Goal: Task Accomplishment & Management: Manage account settings

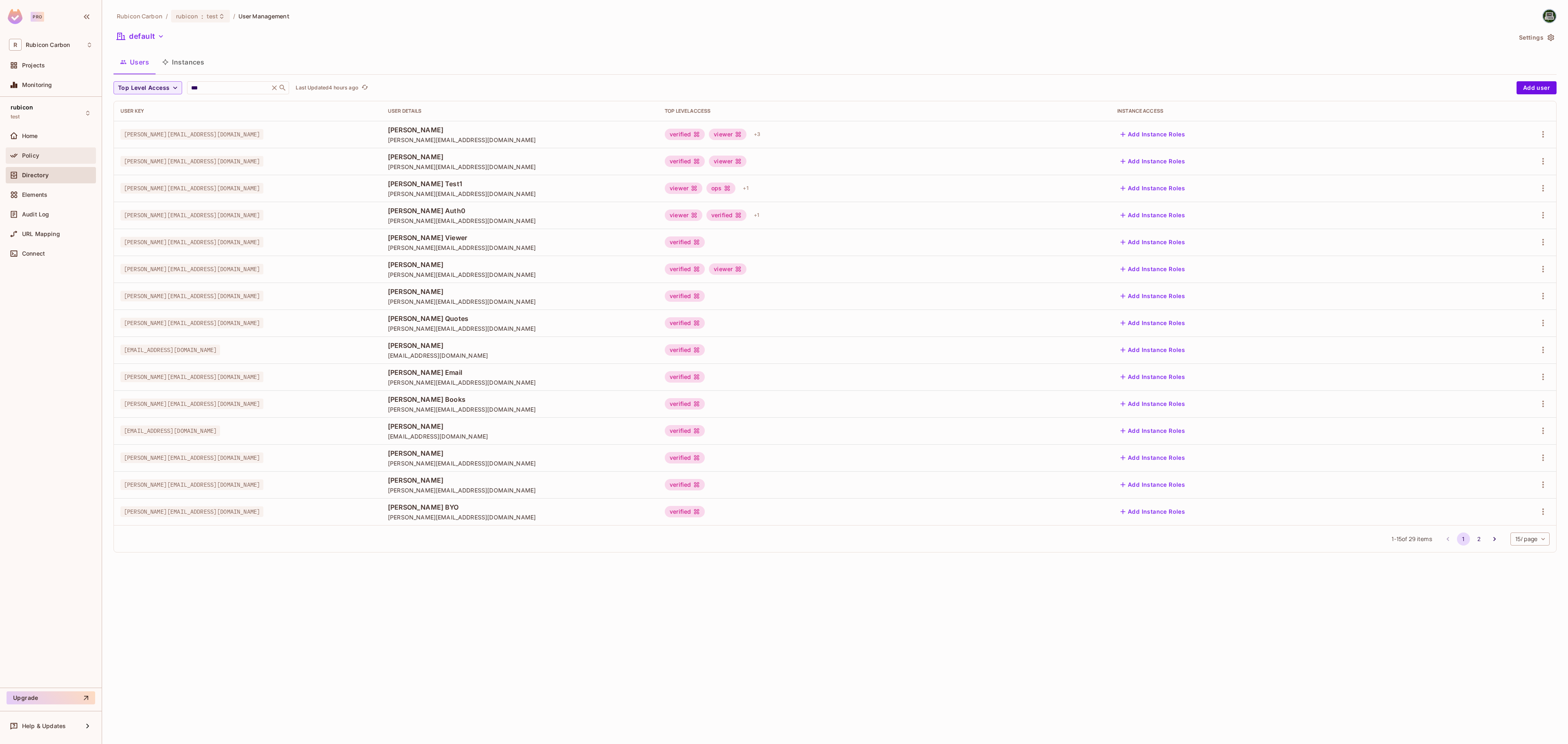
click at [37, 158] on span "Policy" at bounding box center [30, 155] width 17 height 7
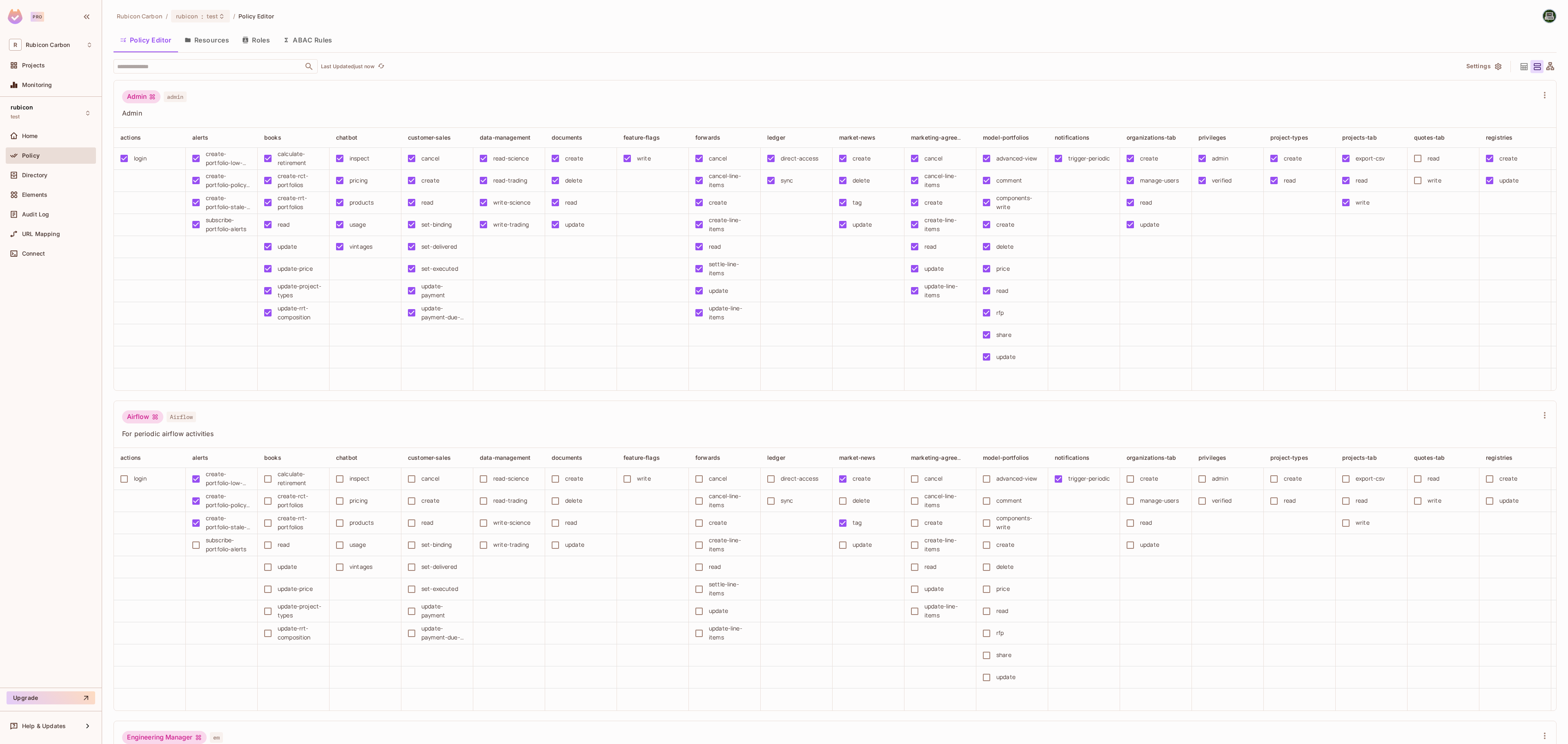
click at [165, 66] on input "text" at bounding box center [208, 66] width 187 height 14
type input "****"
click at [172, 148] on li "trades trades" at bounding box center [215, 149] width 204 height 15
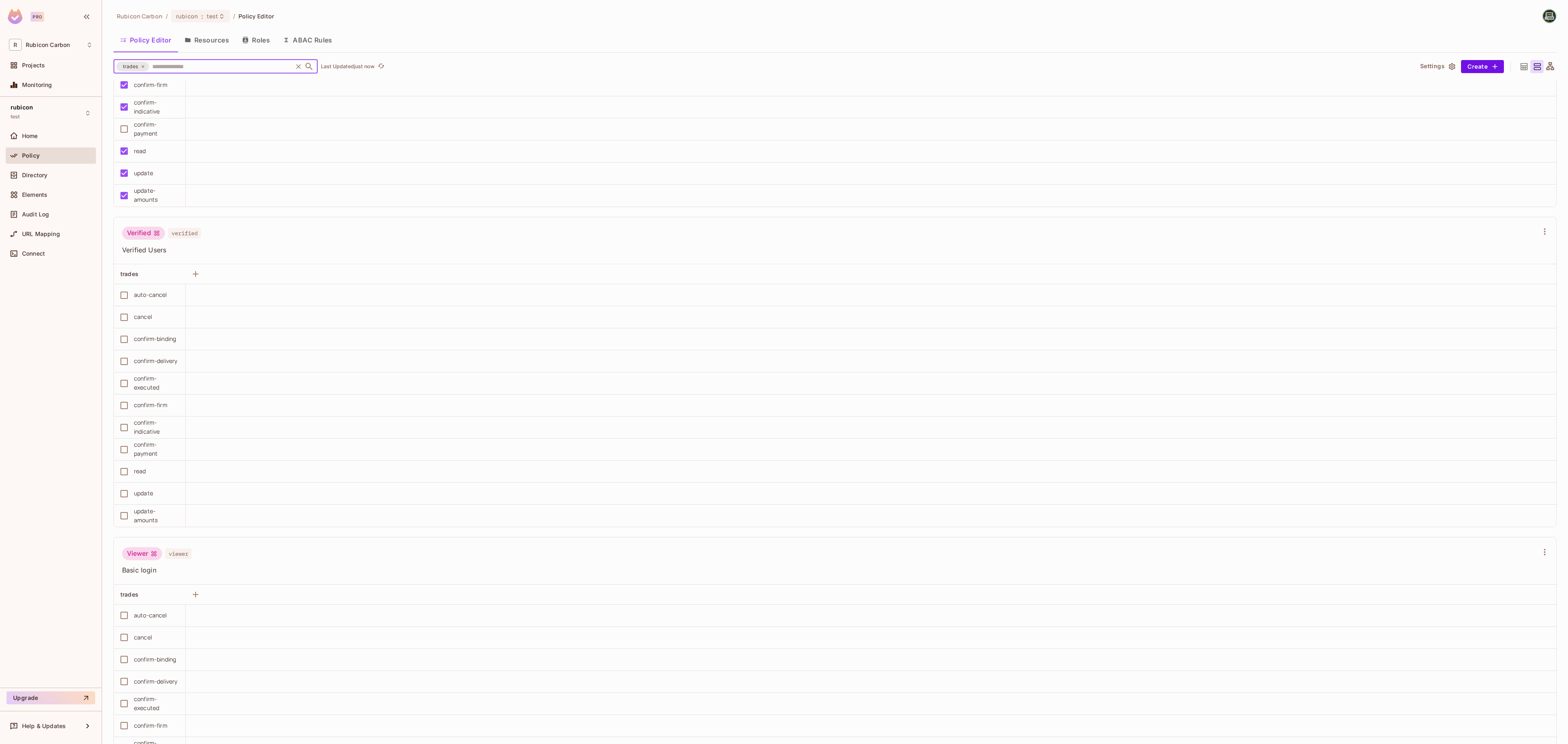
scroll to position [3790, 0]
click at [33, 165] on div "Policy" at bounding box center [51, 157] width 90 height 19
click at [35, 177] on span "Directory" at bounding box center [35, 175] width 26 height 7
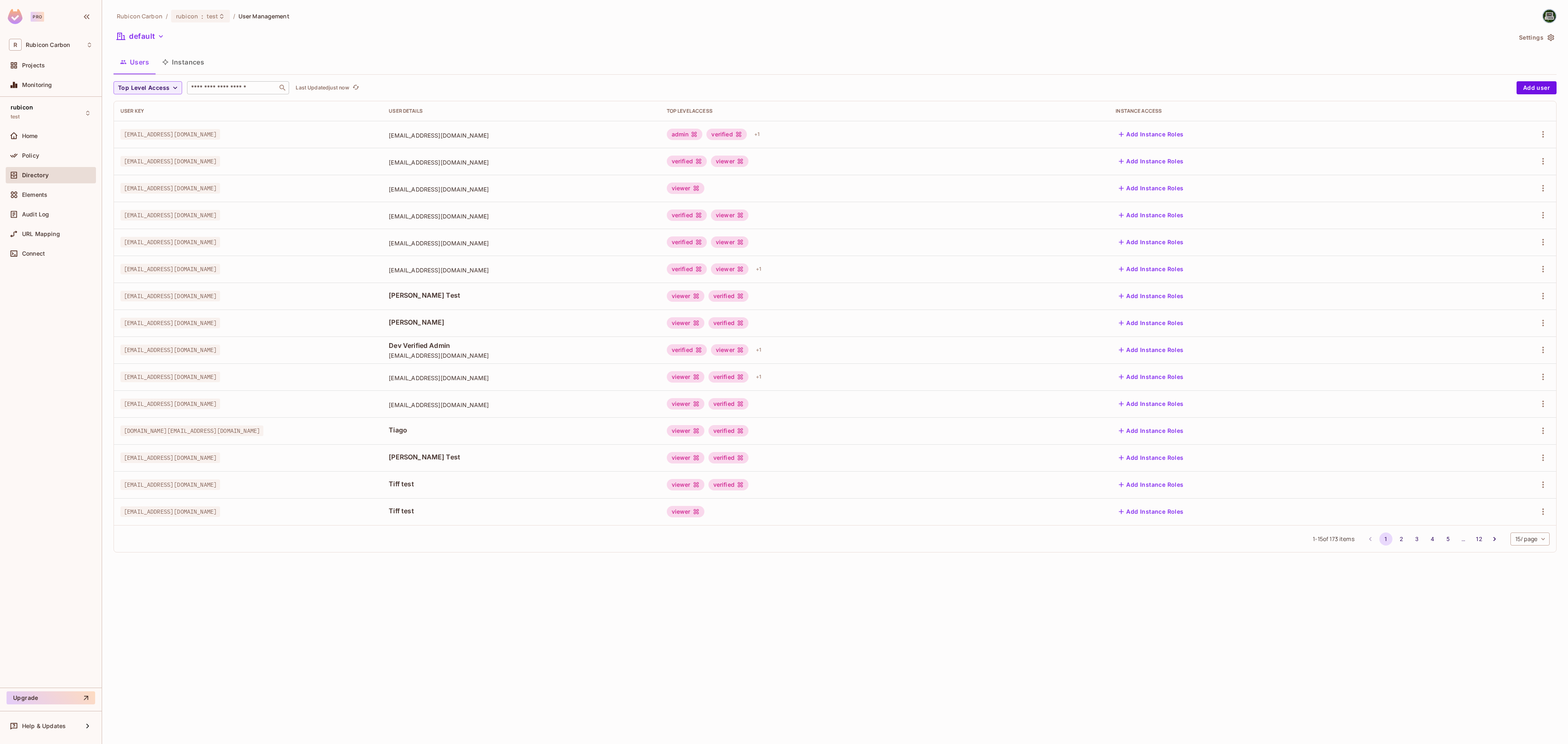
click at [214, 86] on input "text" at bounding box center [232, 88] width 86 height 8
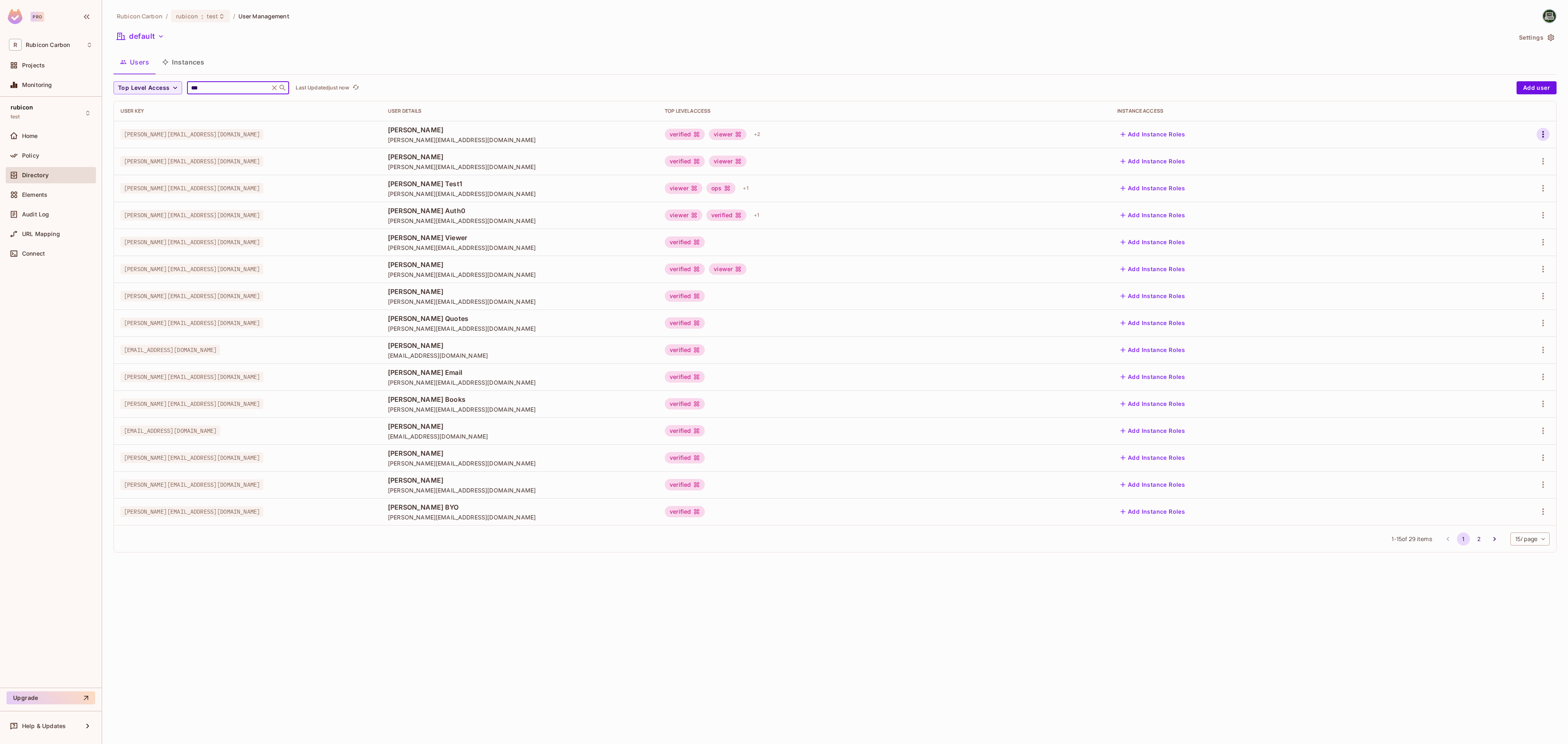
type input "***"
click at [1544, 132] on icon "button" at bounding box center [1543, 135] width 10 height 10
click at [1515, 152] on li "Edit" at bounding box center [1507, 154] width 72 height 18
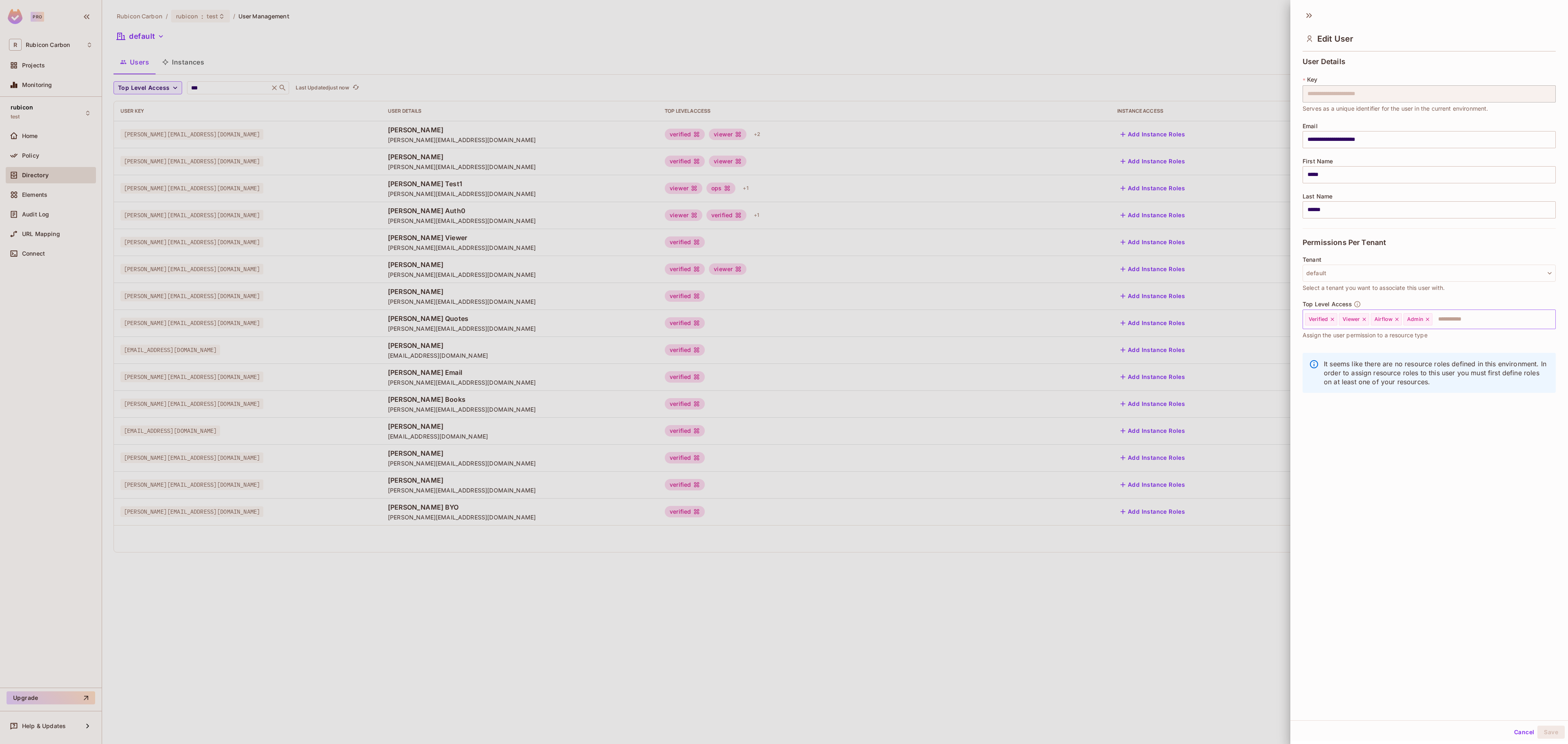
click at [1429, 320] on icon at bounding box center [1427, 319] width 3 height 3
click at [1432, 320] on input "text" at bounding box center [1471, 319] width 137 height 16
click at [1376, 414] on li "Product" at bounding box center [1417, 414] width 229 height 15
click at [1538, 727] on button "Save" at bounding box center [1551, 732] width 27 height 13
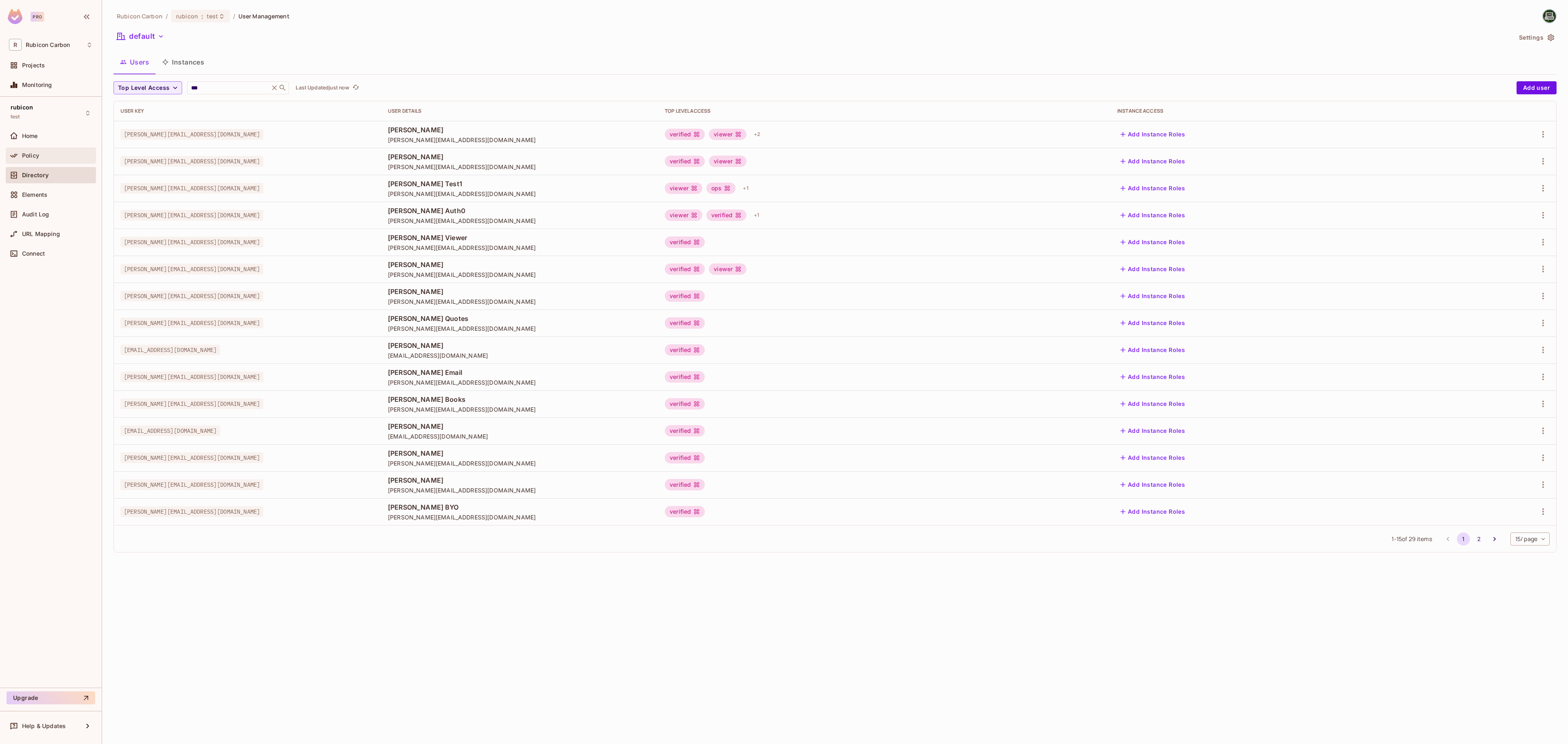
click at [48, 150] on div "Policy" at bounding box center [51, 155] width 90 height 16
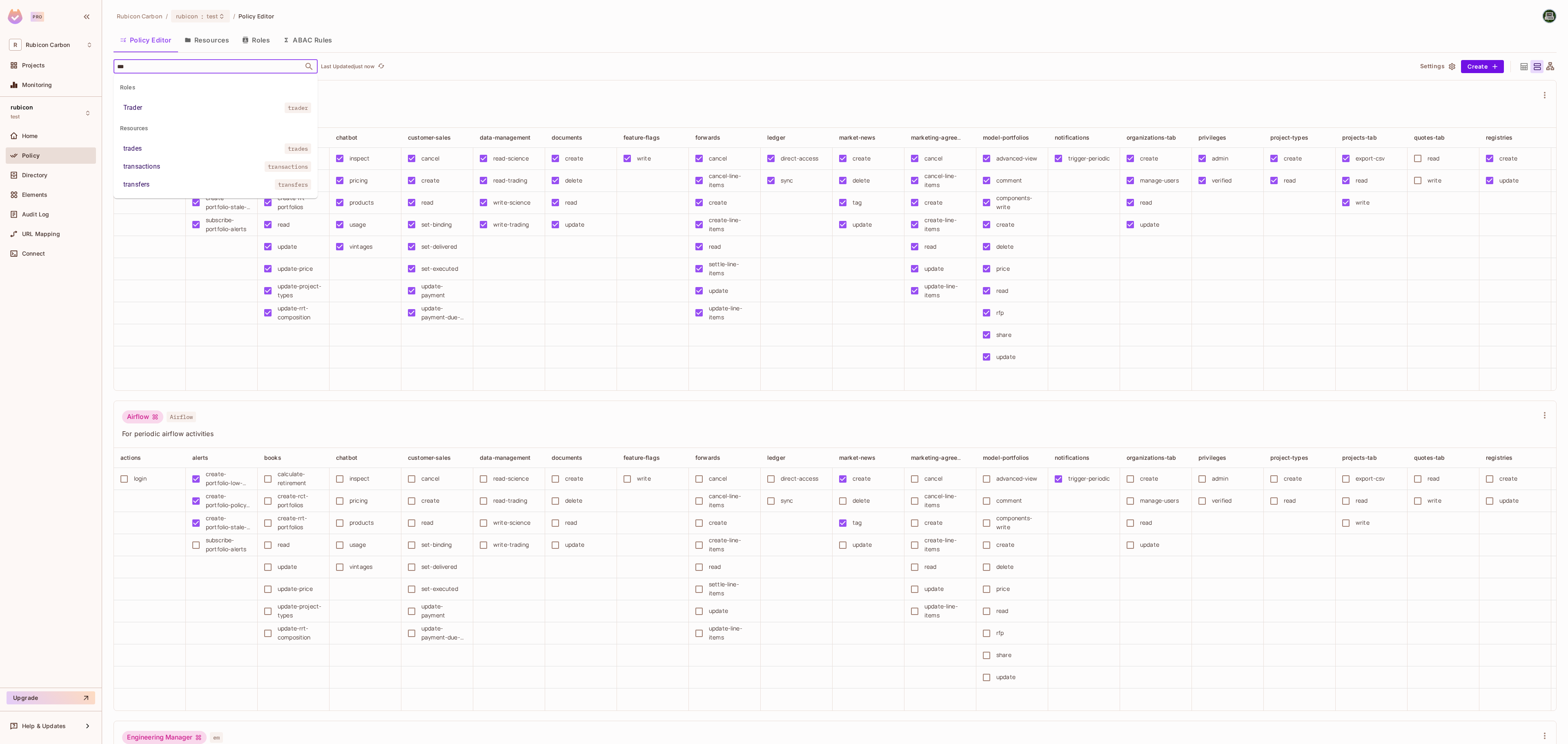
type input "****"
click at [132, 147] on div "trades" at bounding box center [133, 149] width 18 height 10
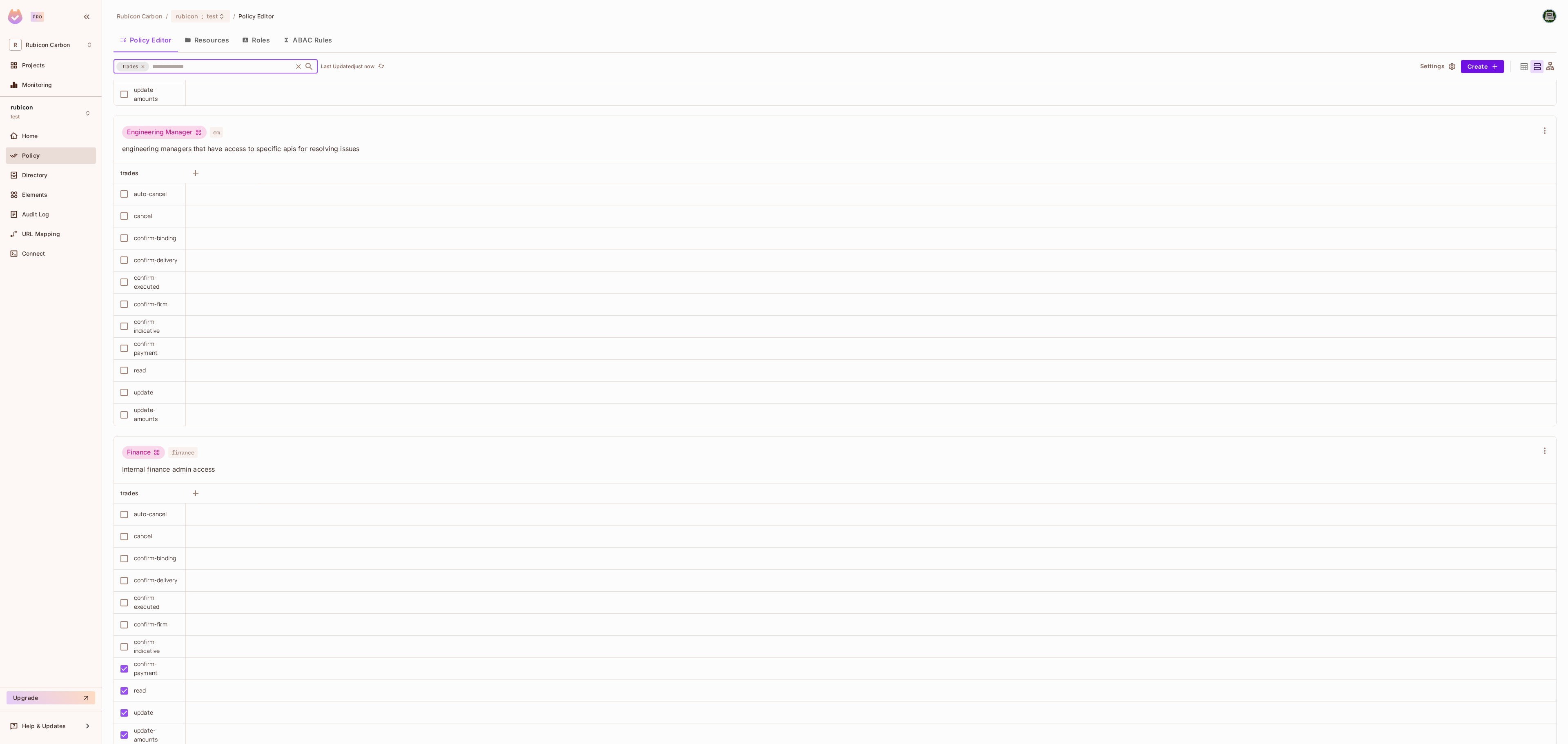
scroll to position [1014, 0]
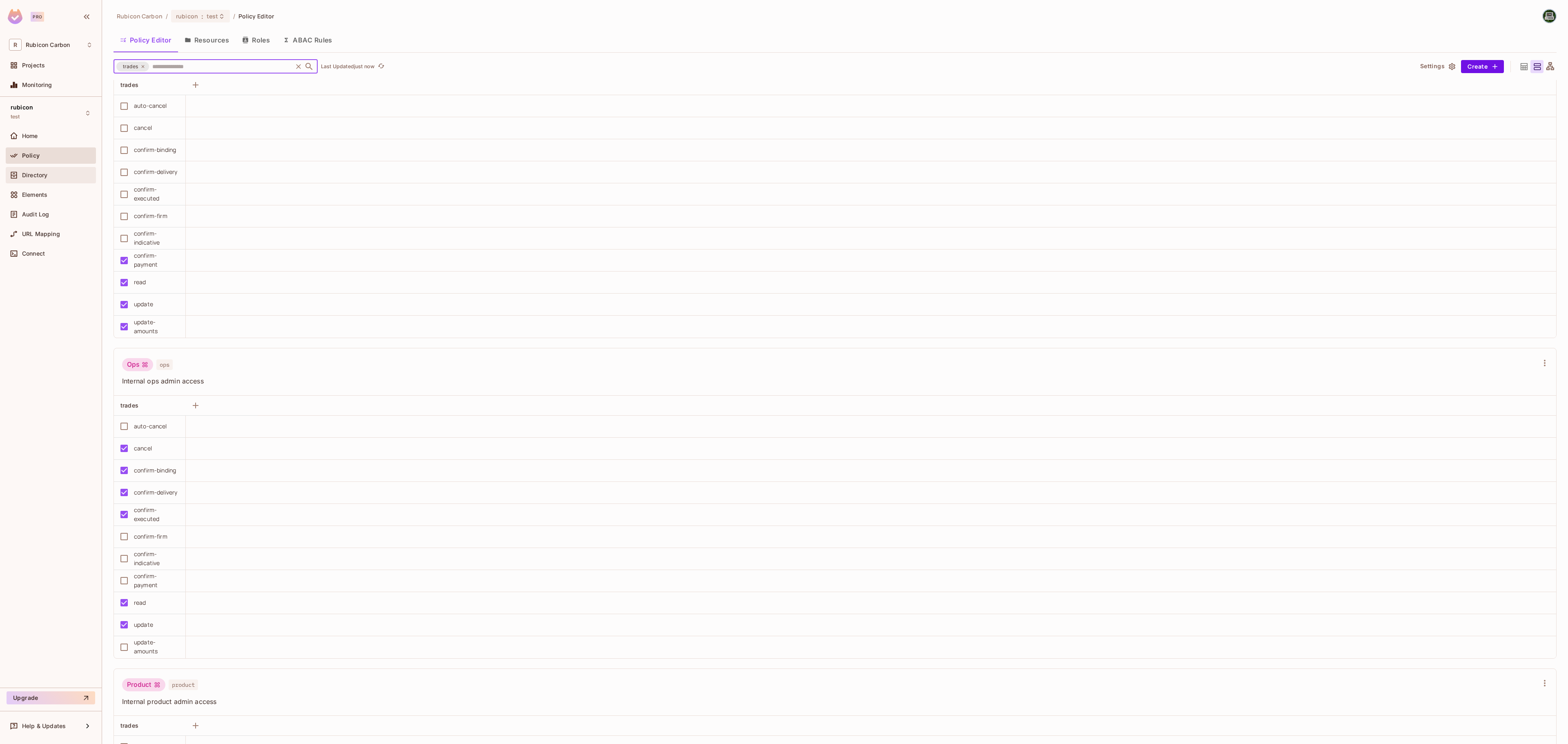
click at [29, 177] on span "Directory" at bounding box center [35, 175] width 26 height 7
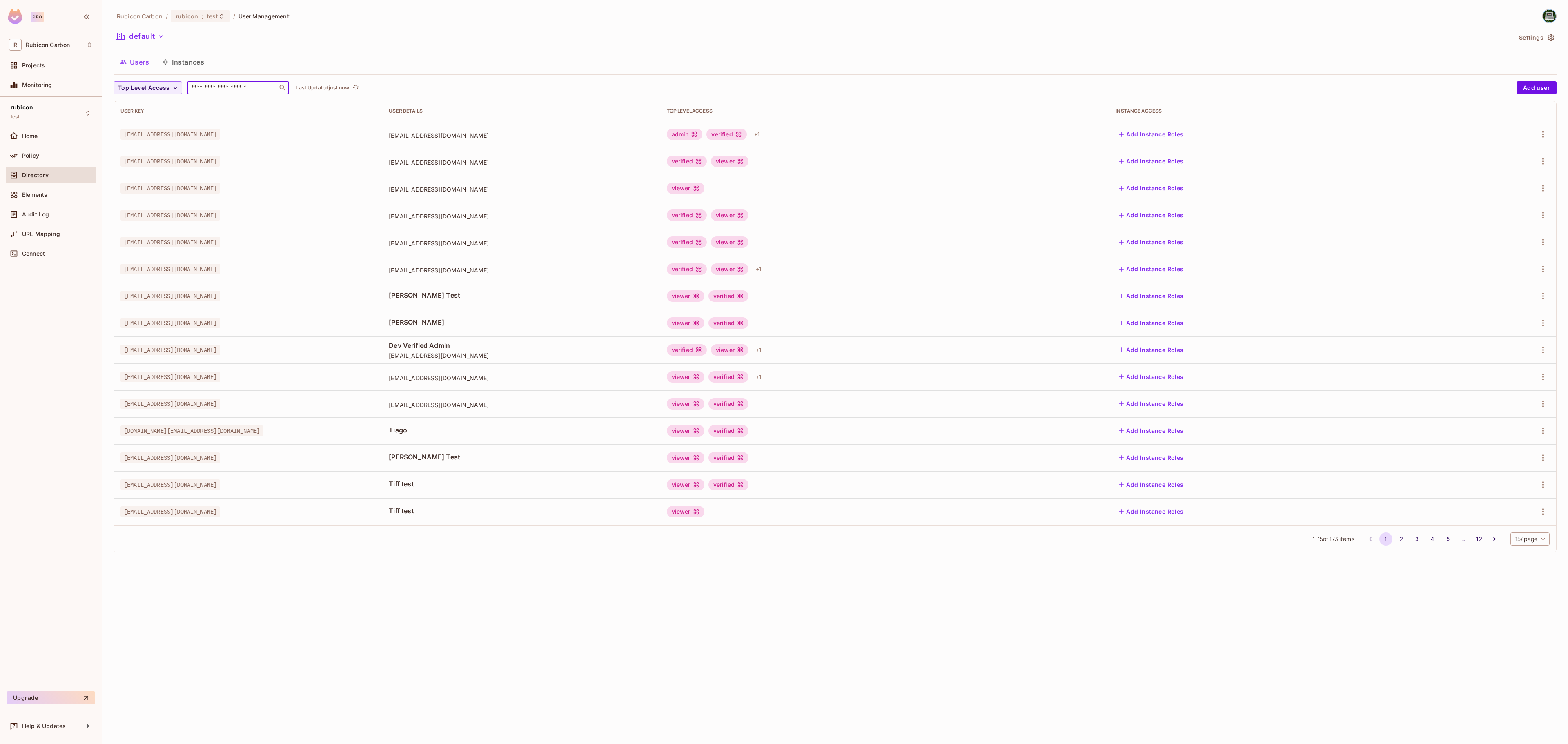
click at [213, 85] on input "text" at bounding box center [232, 88] width 86 height 8
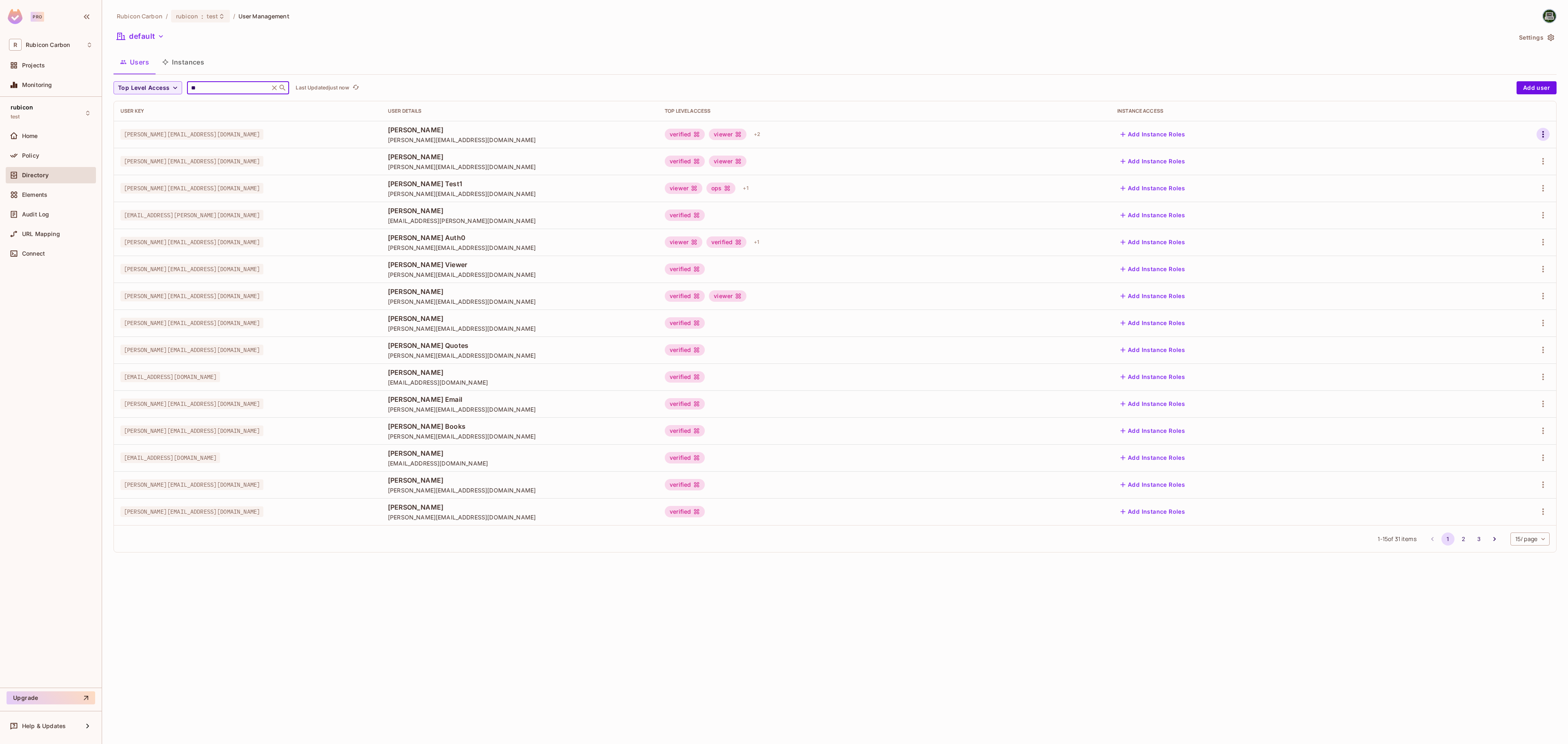
type input "**"
click at [1544, 132] on icon "button" at bounding box center [1543, 135] width 10 height 10
click at [1514, 149] on li "Edit" at bounding box center [1507, 154] width 72 height 18
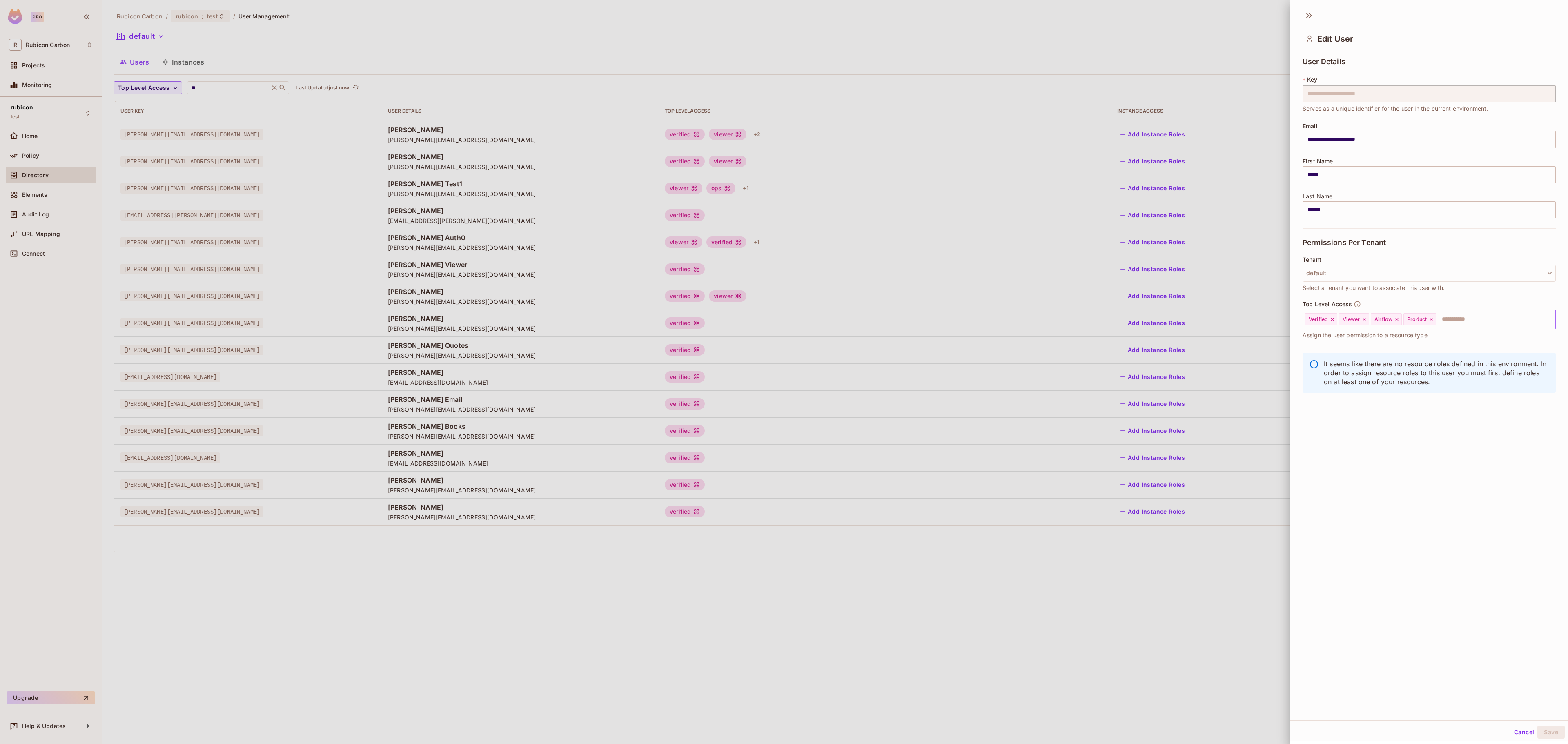
click at [1434, 320] on icon at bounding box center [1431, 319] width 5 height 5
click at [1434, 320] on input "text" at bounding box center [1471, 319] width 137 height 16
click at [1364, 444] on li "Science" at bounding box center [1417, 443] width 229 height 15
click at [1542, 737] on button "Save" at bounding box center [1551, 732] width 27 height 13
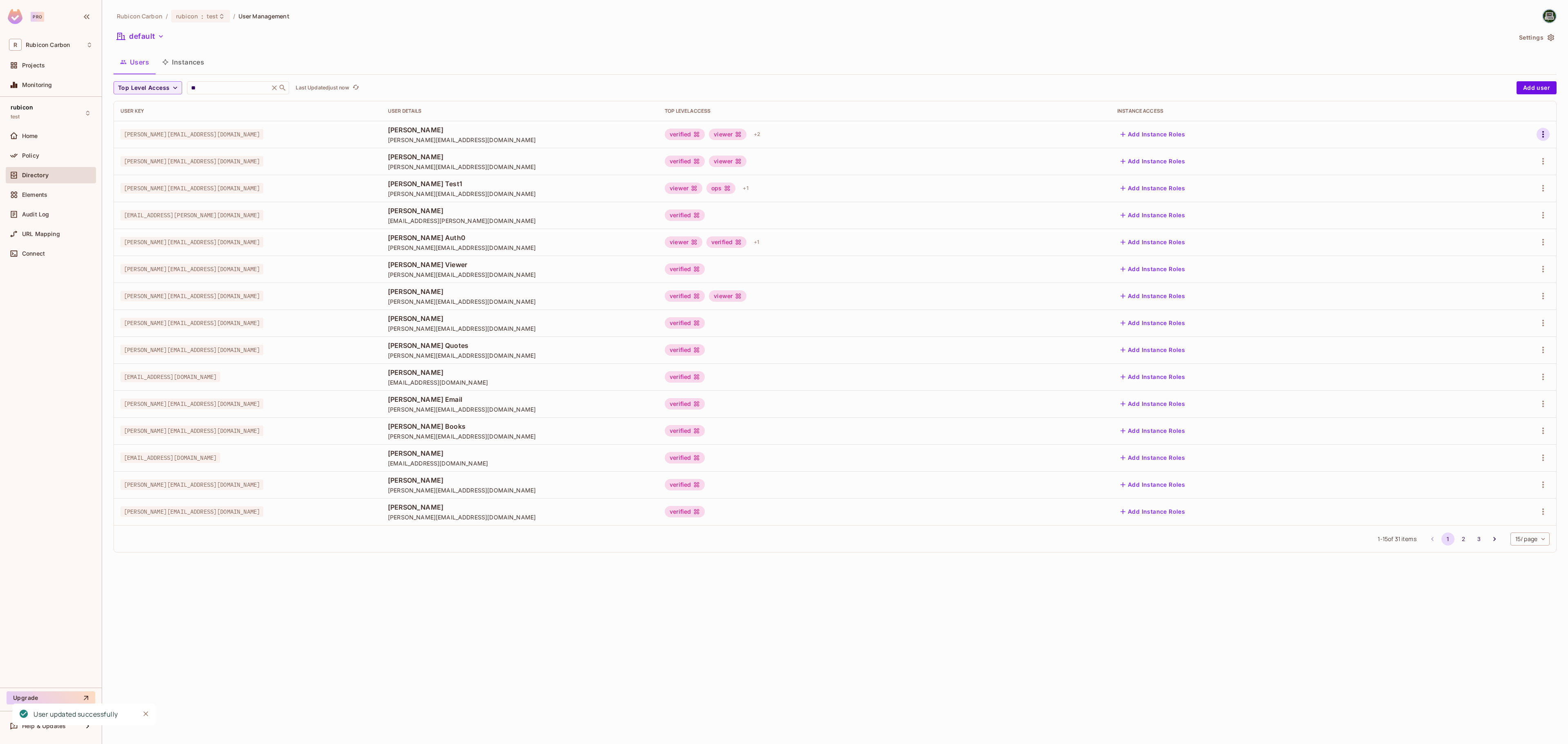
click at [1545, 134] on icon "button" at bounding box center [1543, 135] width 10 height 10
click at [1510, 149] on li "Edit" at bounding box center [1507, 154] width 72 height 18
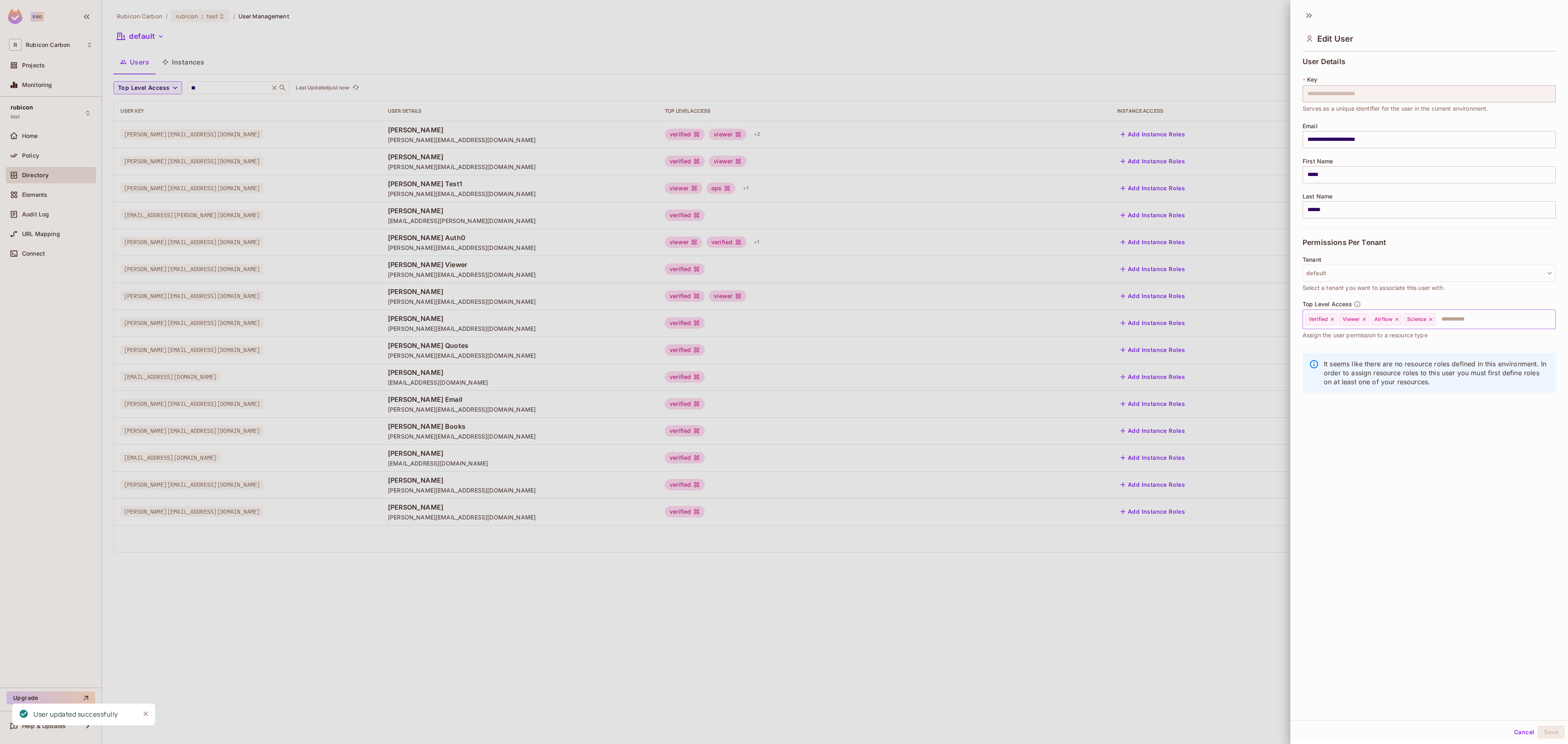
click at [1433, 320] on icon at bounding box center [1430, 319] width 5 height 5
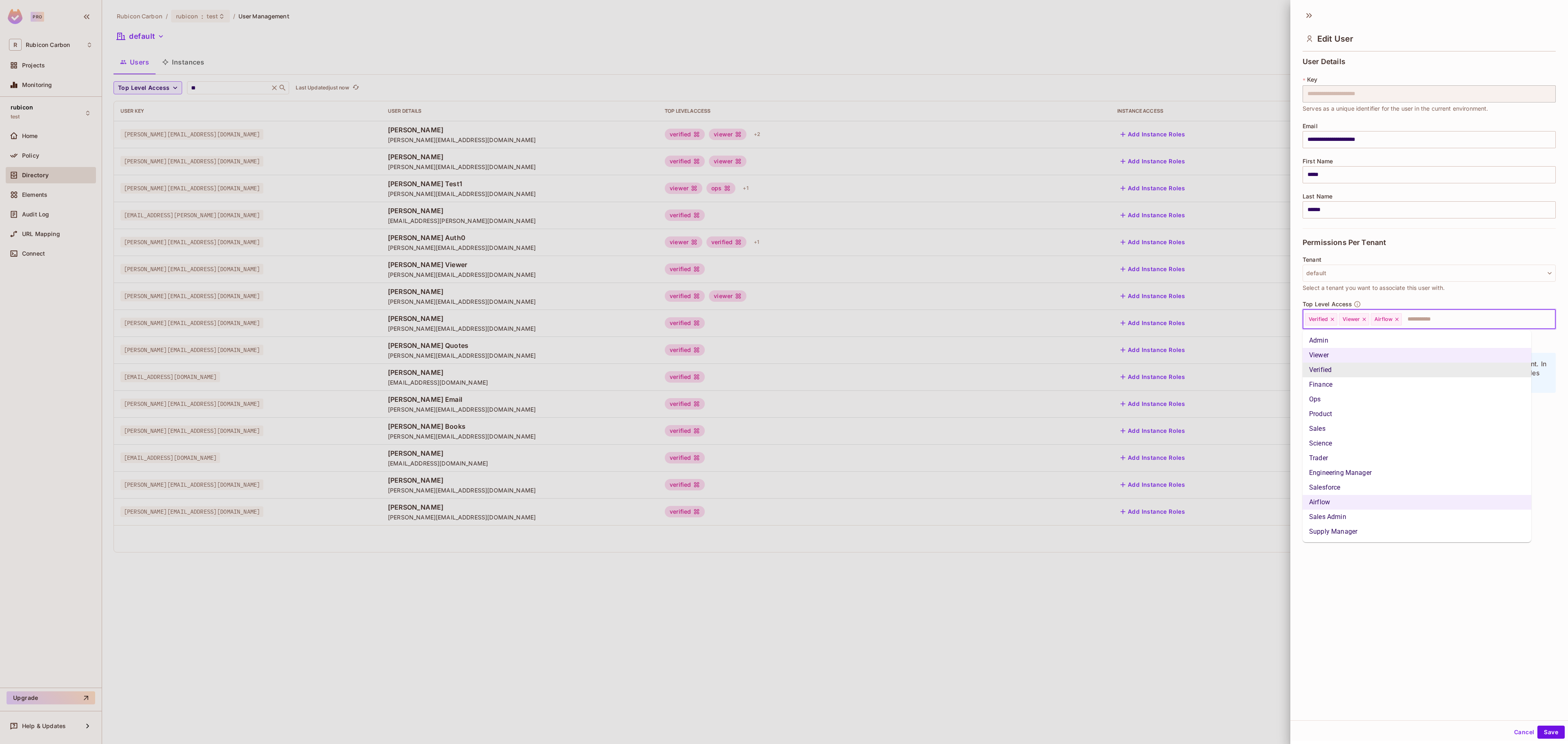
click at [1433, 320] on input "text" at bounding box center [1471, 319] width 137 height 16
click at [1326, 518] on li "Sales Admin" at bounding box center [1417, 517] width 229 height 15
click at [1467, 315] on input "text" at bounding box center [1494, 319] width 92 height 16
click at [1367, 433] on li "Sales" at bounding box center [1417, 429] width 229 height 15
click at [1538, 732] on button "Save" at bounding box center [1551, 732] width 27 height 13
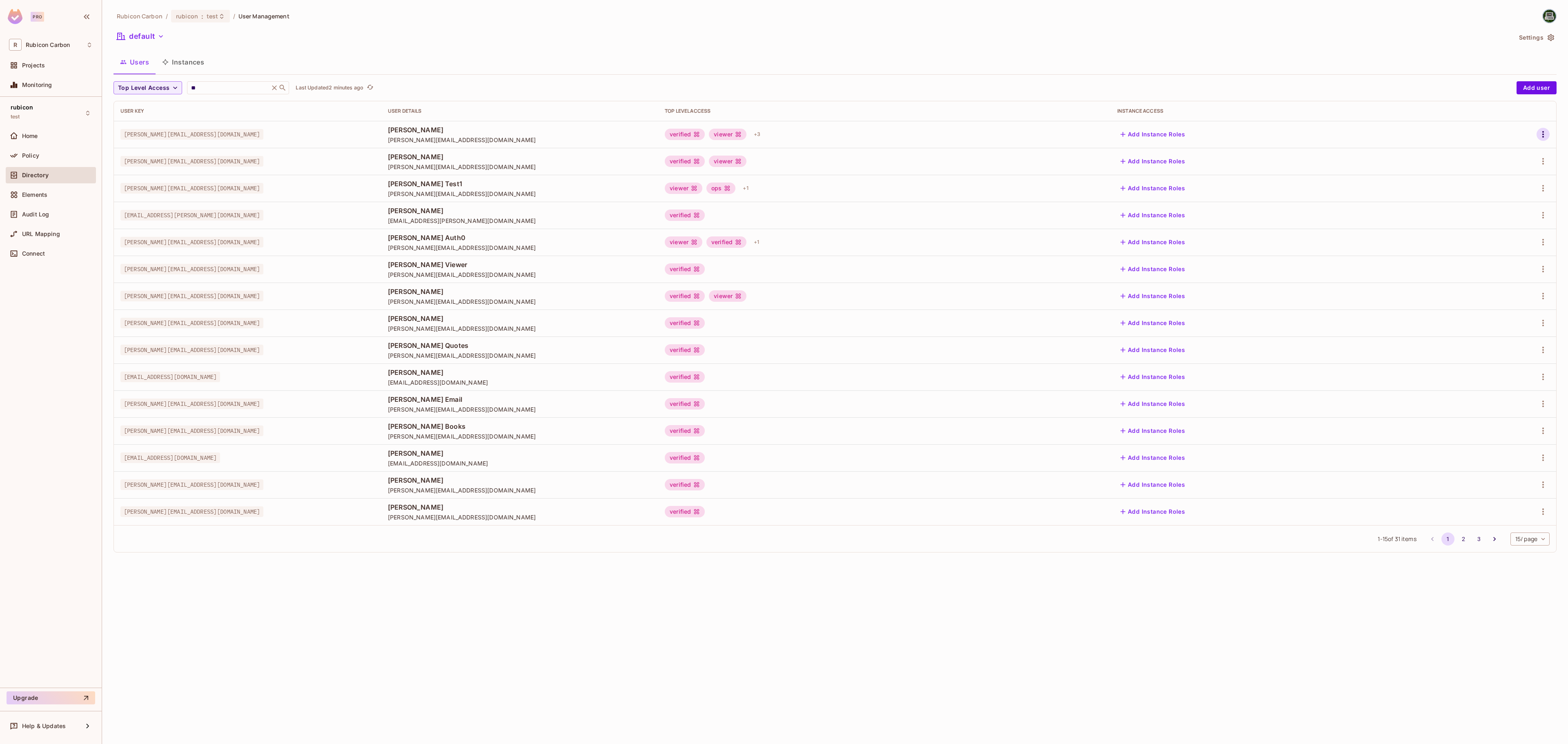
click at [1541, 131] on icon "button" at bounding box center [1543, 135] width 10 height 10
click at [1528, 150] on li "Edit" at bounding box center [1507, 154] width 72 height 18
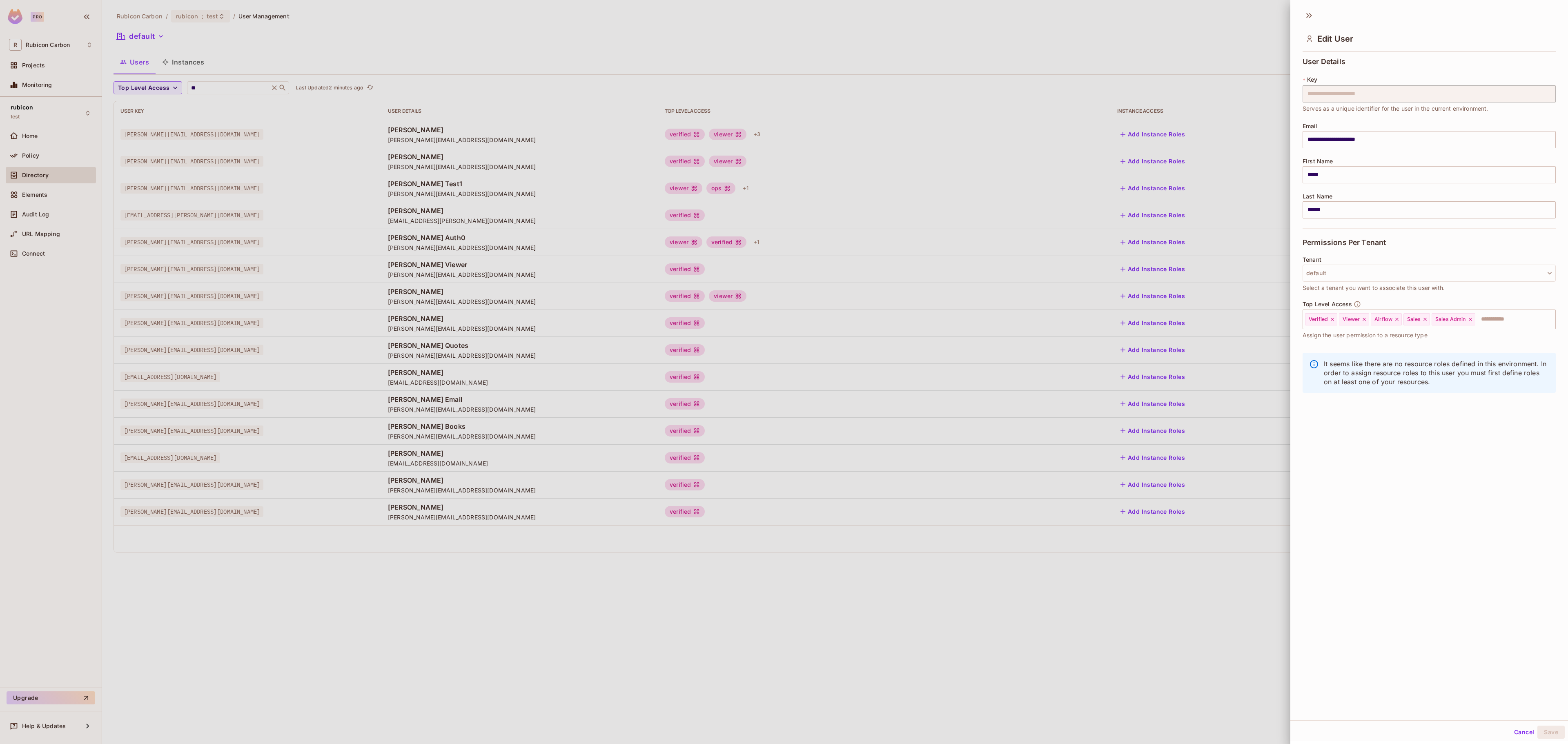
click at [978, 29] on div at bounding box center [784, 372] width 1568 height 744
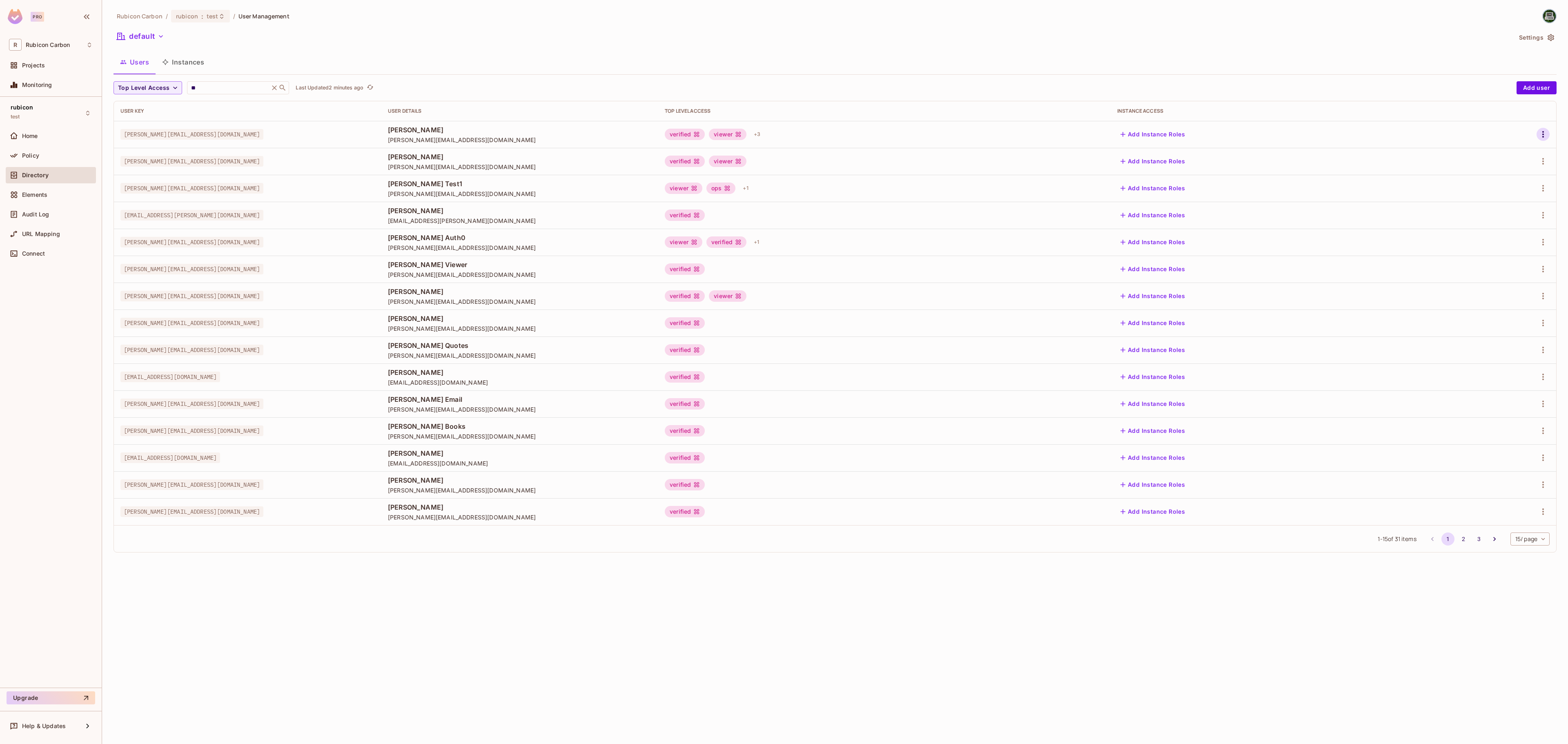
click at [1544, 134] on icon "button" at bounding box center [1543, 135] width 10 height 10
click at [1521, 157] on li "Edit" at bounding box center [1507, 154] width 72 height 18
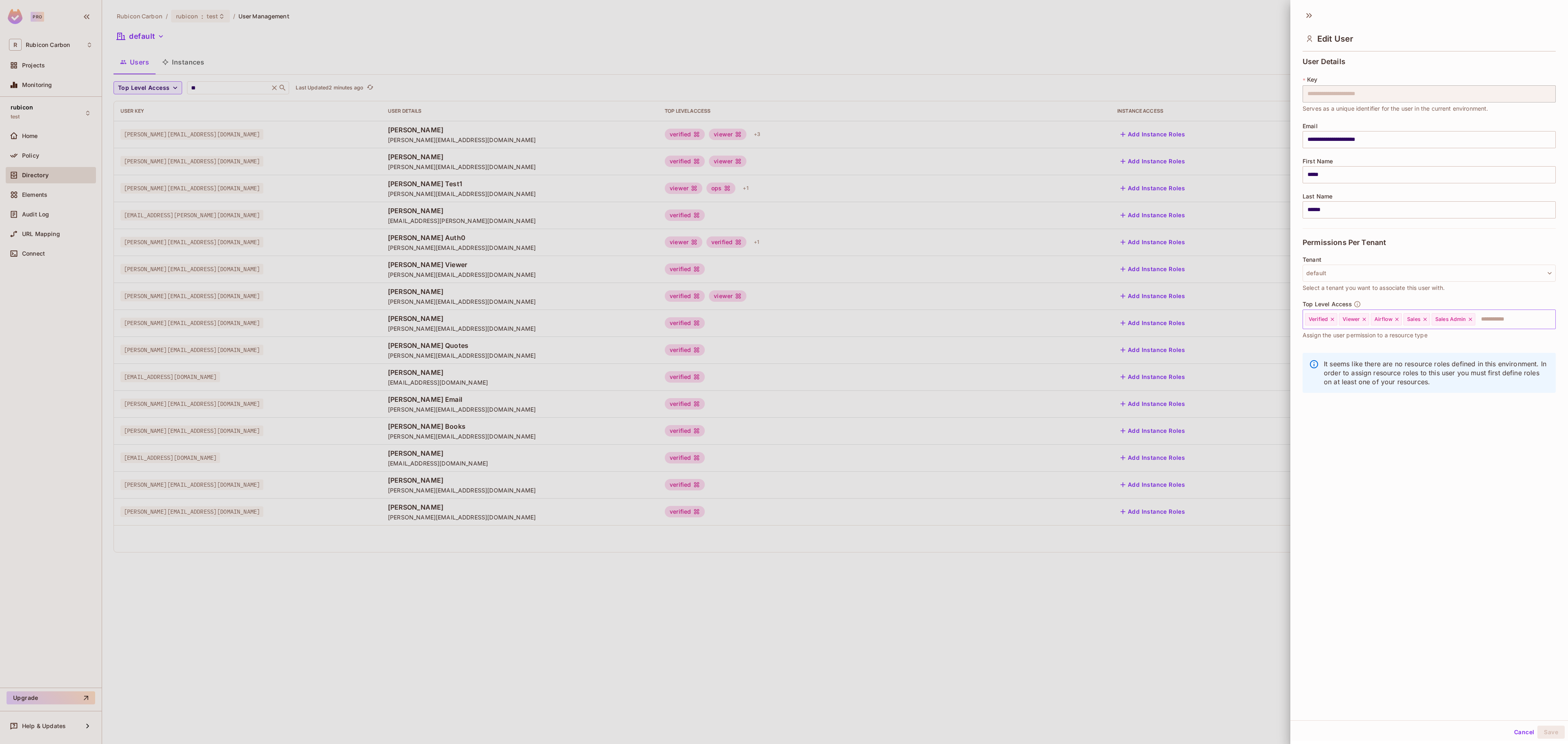
click at [1473, 320] on icon at bounding box center [1470, 319] width 5 height 5
click at [1427, 321] on icon at bounding box center [1425, 319] width 3 height 3
click at [1429, 321] on input "text" at bounding box center [1471, 319] width 137 height 16
click at [1365, 344] on li "Admin" at bounding box center [1417, 340] width 229 height 15
click at [1540, 729] on button "Save" at bounding box center [1551, 732] width 27 height 13
